Goal: Task Accomplishment & Management: Use online tool/utility

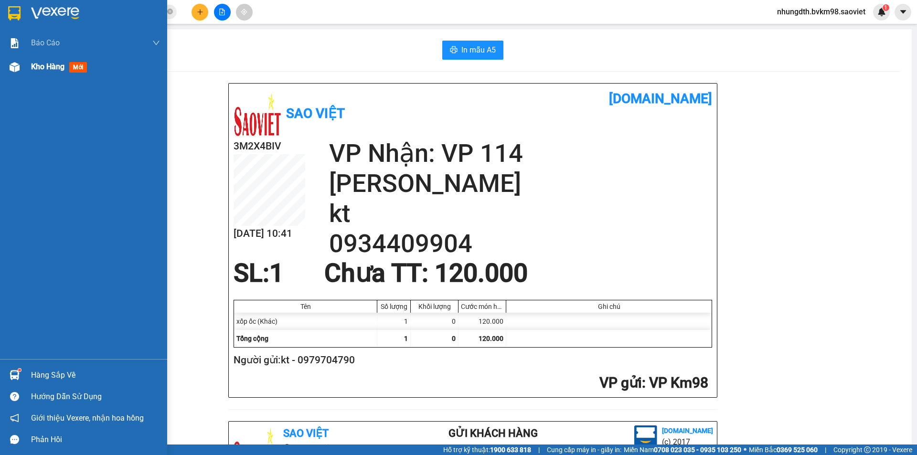
drag, startPoint x: 11, startPoint y: 70, endPoint x: 131, endPoint y: 70, distance: 119.9
click at [12, 70] on img at bounding box center [15, 67] width 10 height 10
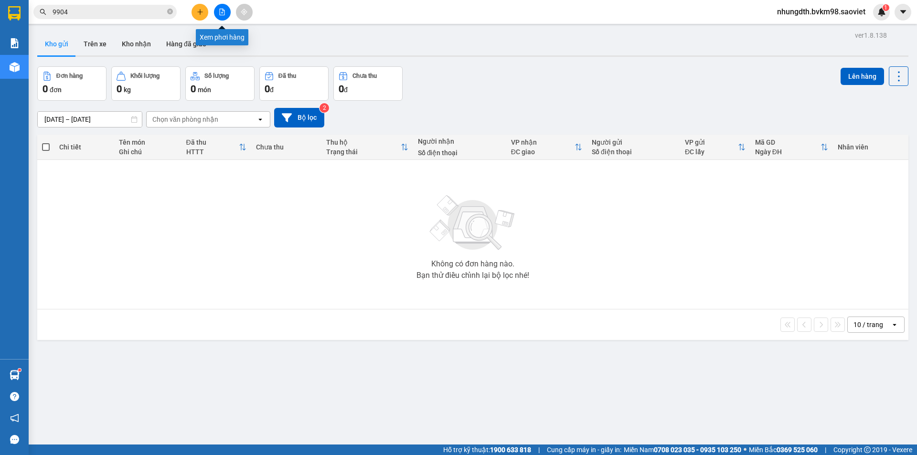
click at [219, 13] on icon "file-add" at bounding box center [222, 12] width 7 height 7
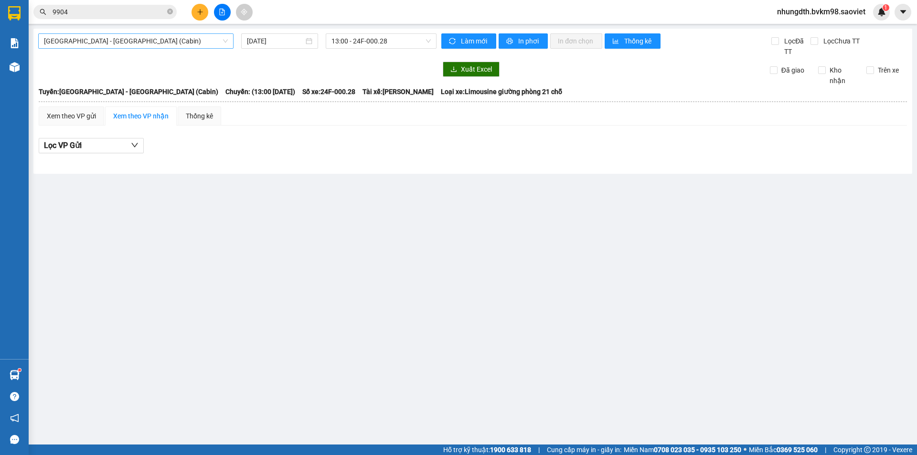
click at [126, 43] on span "[GEOGRAPHIC_DATA] - [GEOGRAPHIC_DATA] (Cabin)" at bounding box center [136, 41] width 184 height 14
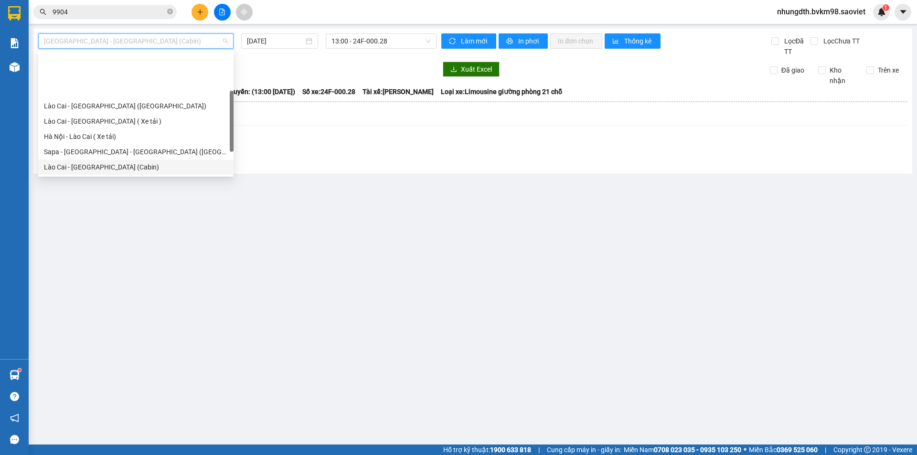
scroll to position [48, 0]
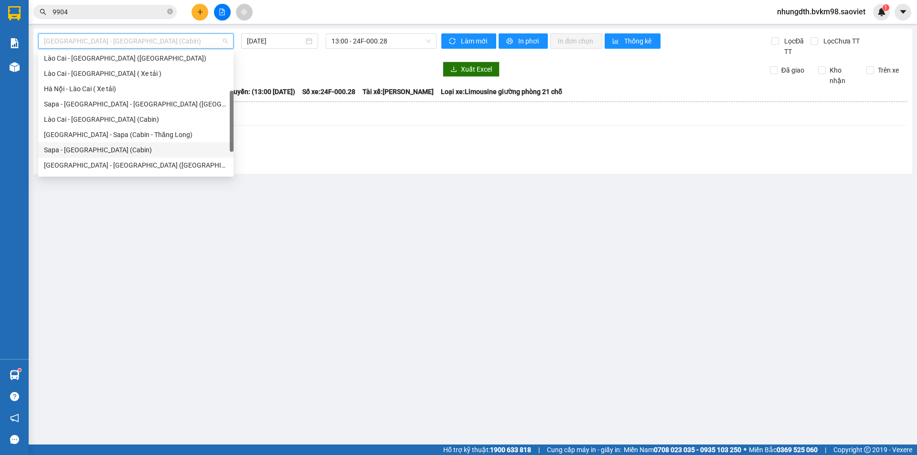
drag, startPoint x: 86, startPoint y: 150, endPoint x: 96, endPoint y: 150, distance: 10.0
click at [96, 150] on div "Sapa - [GEOGRAPHIC_DATA] (Cabin)" at bounding box center [136, 150] width 184 height 11
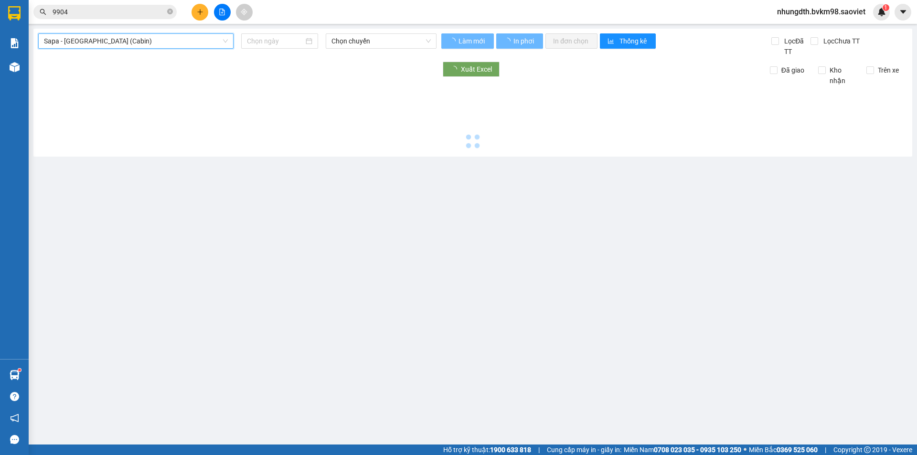
type input "[DATE]"
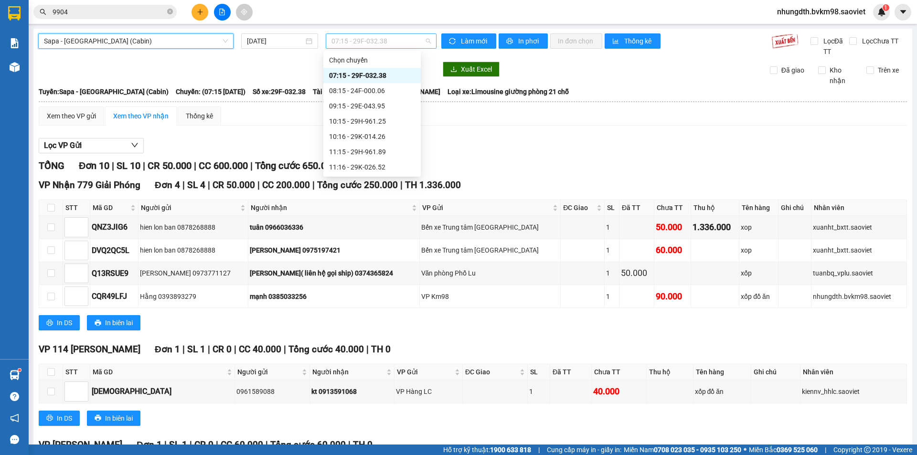
click at [360, 43] on span "07:15 - 29F-032.38" at bounding box center [381, 41] width 99 height 14
click at [367, 105] on div "09:15 - 29E-043.95" at bounding box center [372, 106] width 86 height 11
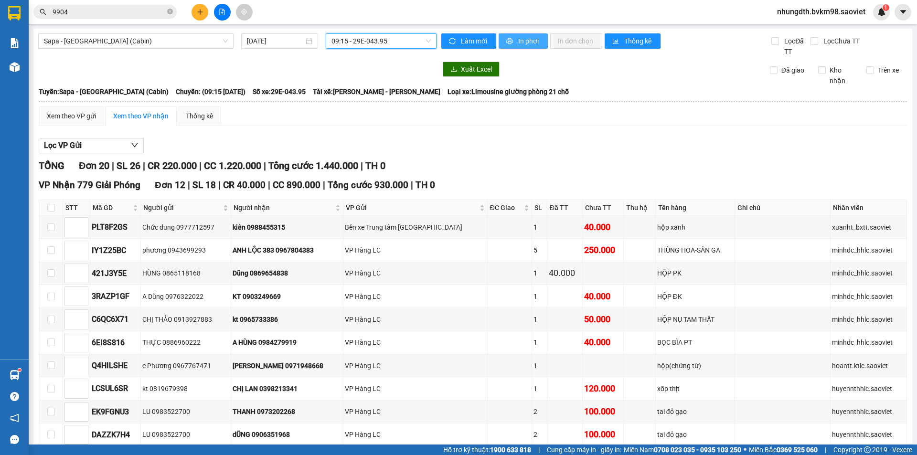
click at [512, 41] on button "In phơi" at bounding box center [523, 40] width 49 height 15
